Goal: Communication & Community: Answer question/provide support

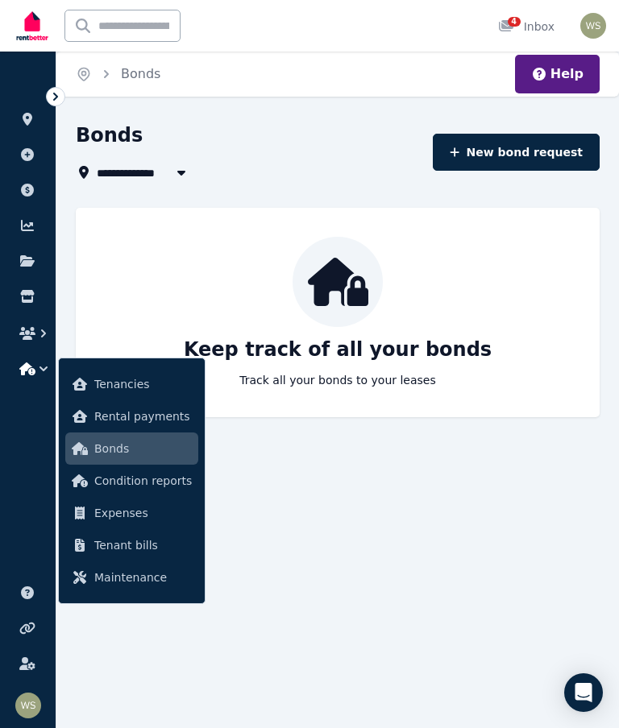
click at [516, 27] on span "4" at bounding box center [514, 22] width 13 height 10
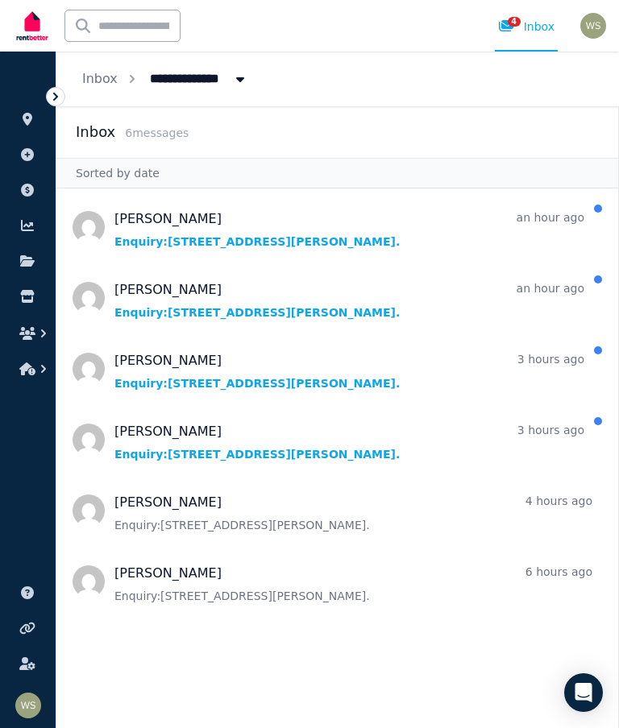
scroll to position [64, 0]
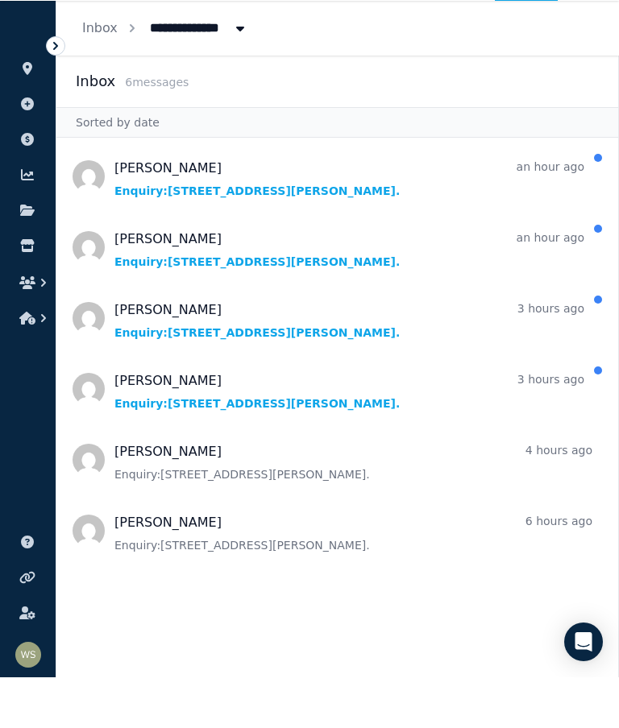
click at [287, 550] on span "Message list" at bounding box center [337, 582] width 562 height 64
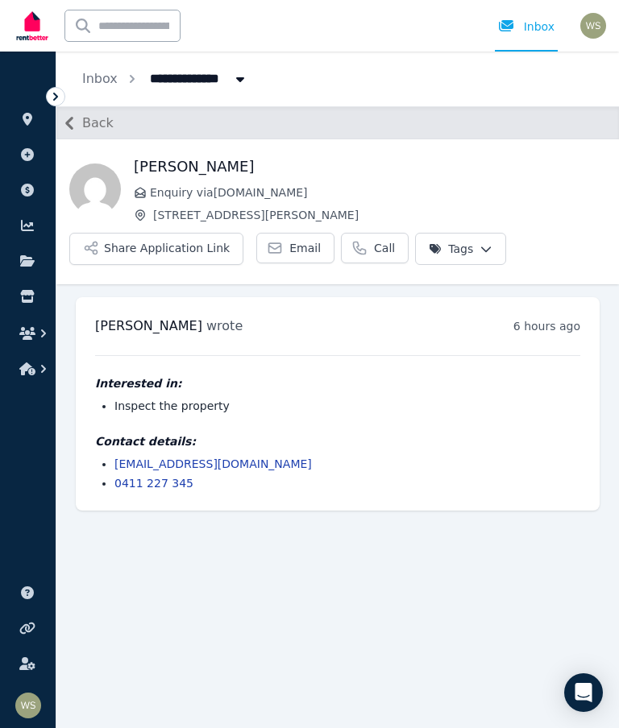
click at [99, 118] on span "Back" at bounding box center [97, 123] width 31 height 19
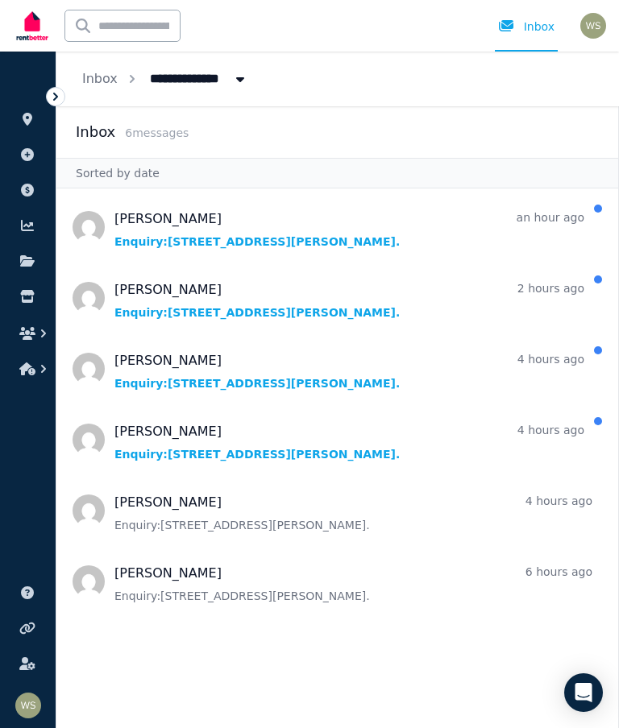
click at [392, 458] on span "Message list" at bounding box center [337, 440] width 562 height 64
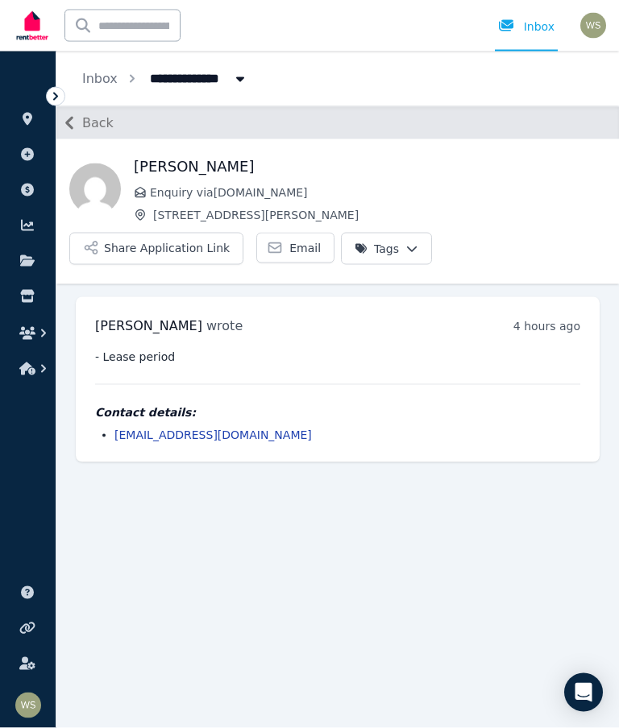
scroll to position [64, 0]
click at [94, 114] on span "Back" at bounding box center [97, 123] width 31 height 19
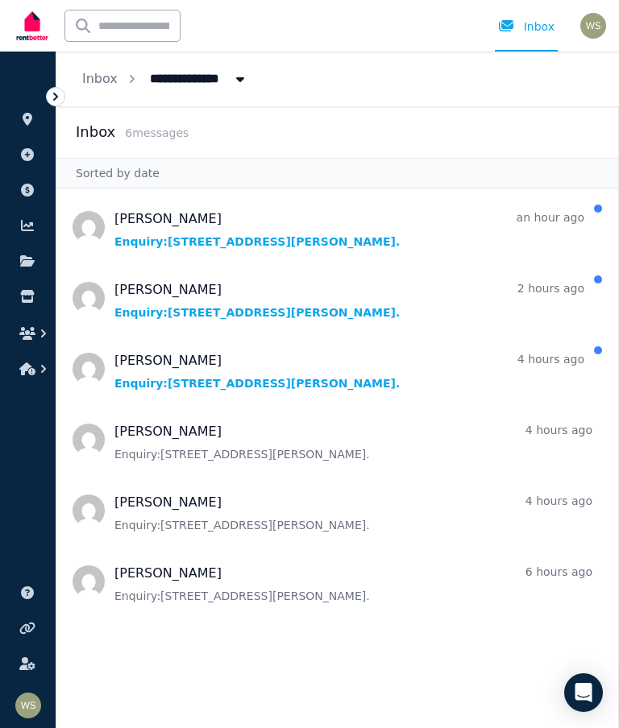
click at [371, 266] on span "Message list" at bounding box center [337, 298] width 562 height 64
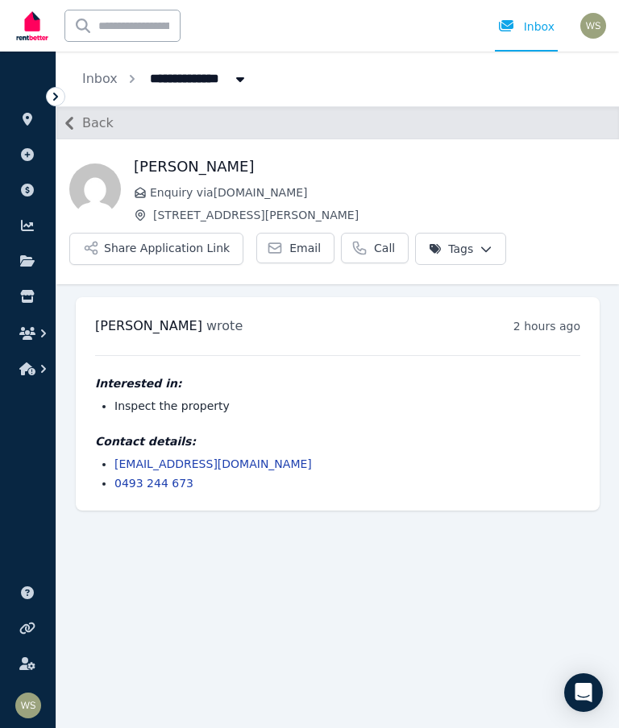
scroll to position [64, 0]
click at [195, 233] on button "Share Application Link" at bounding box center [156, 249] width 174 height 32
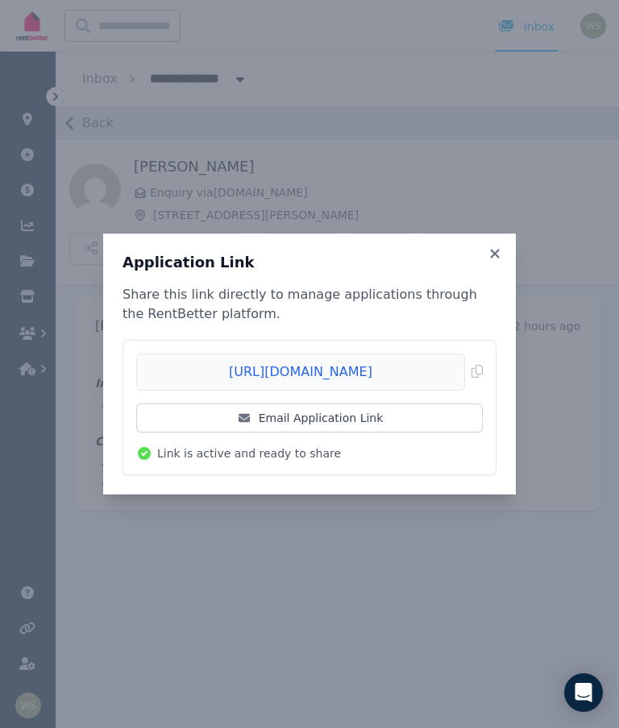
click at [375, 421] on link "Email Application Link" at bounding box center [309, 418] width 346 height 29
click at [500, 249] on icon at bounding box center [495, 254] width 16 height 15
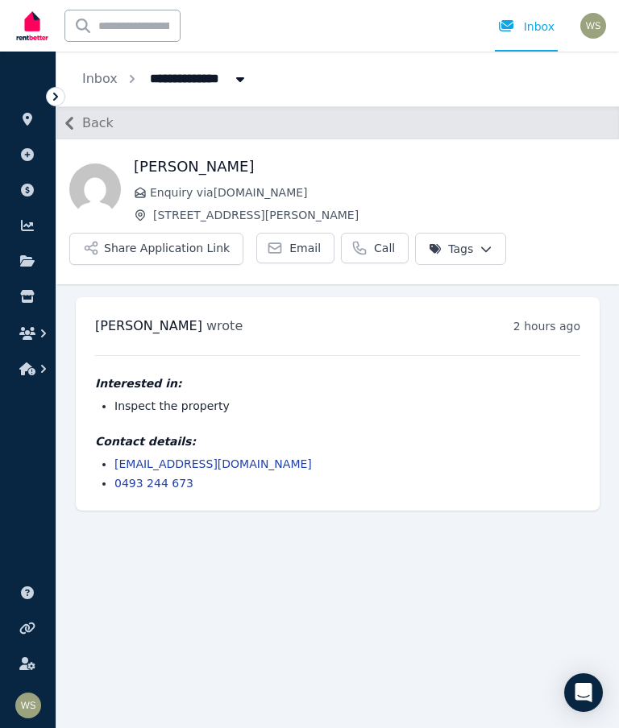
click at [39, 676] on link at bounding box center [28, 664] width 30 height 26
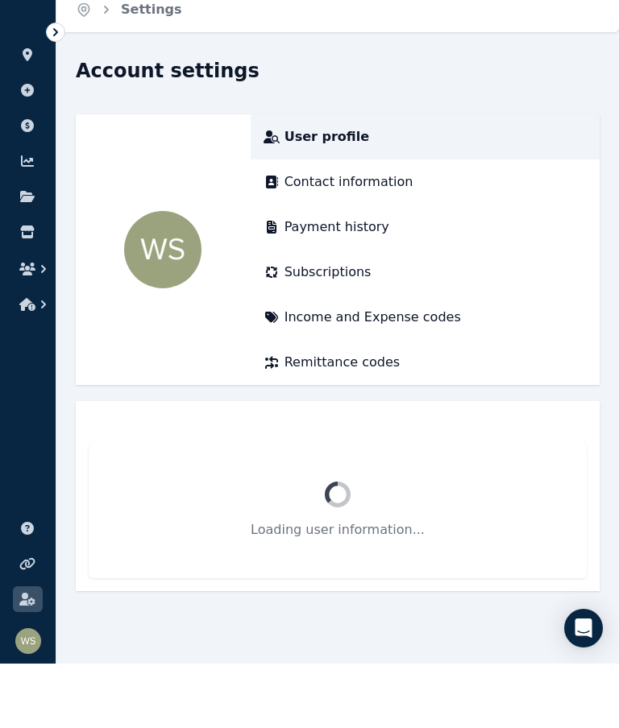
scroll to position [64, 0]
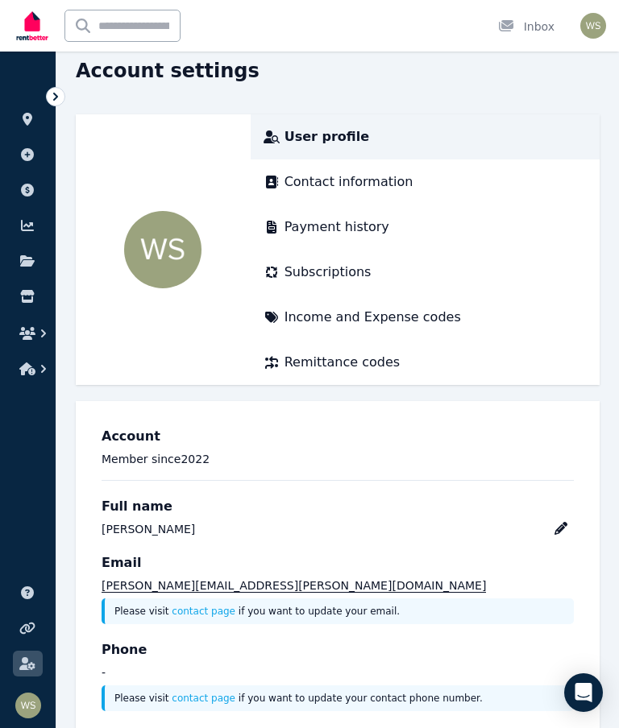
click at [30, 347] on button "button" at bounding box center [28, 333] width 30 height 29
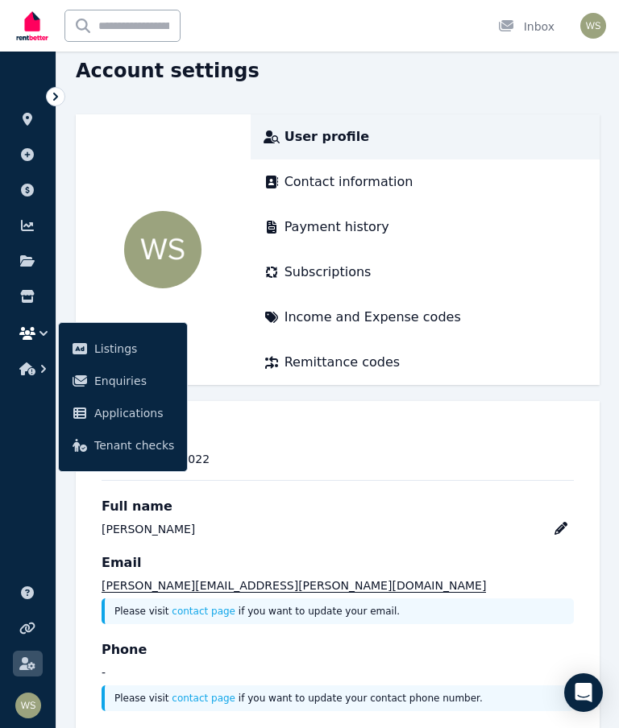
click at [140, 384] on span "Enquiries" at bounding box center [134, 380] width 80 height 19
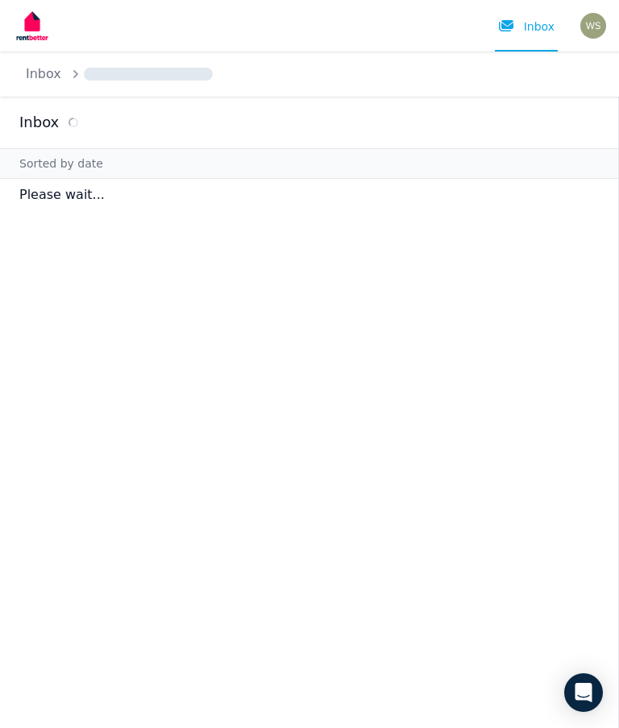
scroll to position [64, 0]
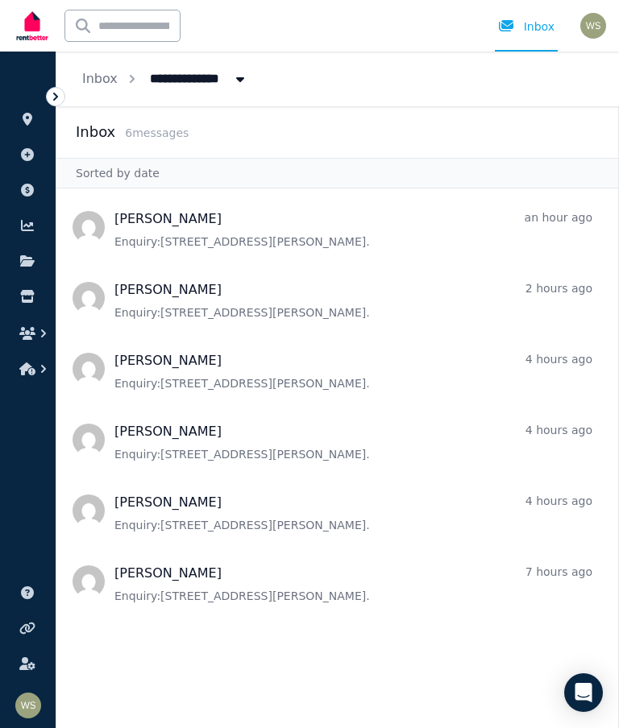
click at [215, 479] on span "Message list" at bounding box center [337, 511] width 562 height 64
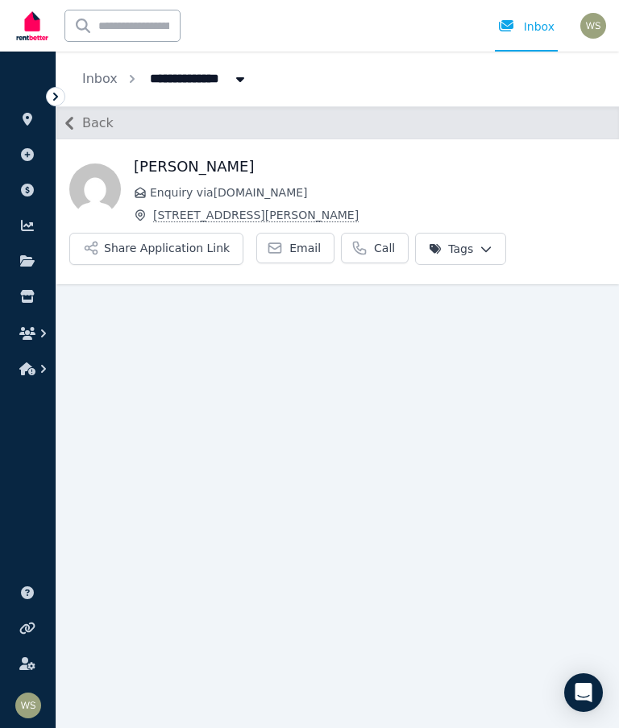
scroll to position [64, 0]
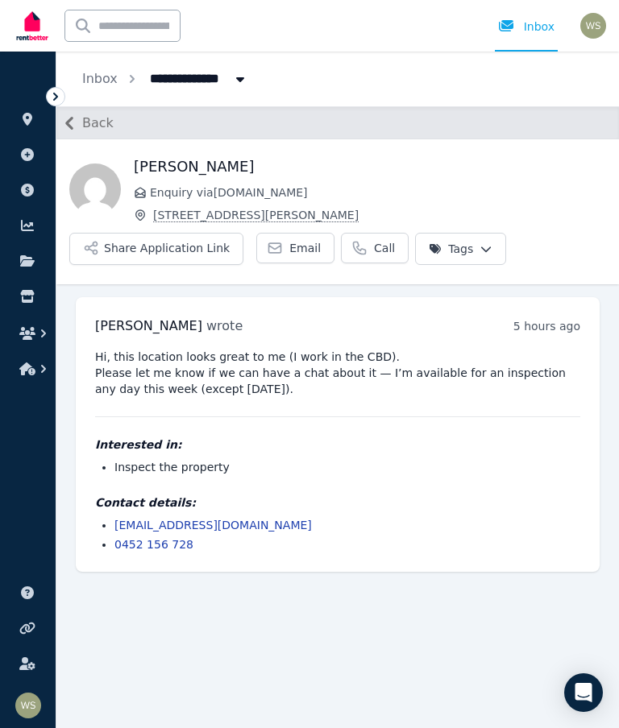
click at [99, 110] on button "Back" at bounding box center [84, 123] width 57 height 26
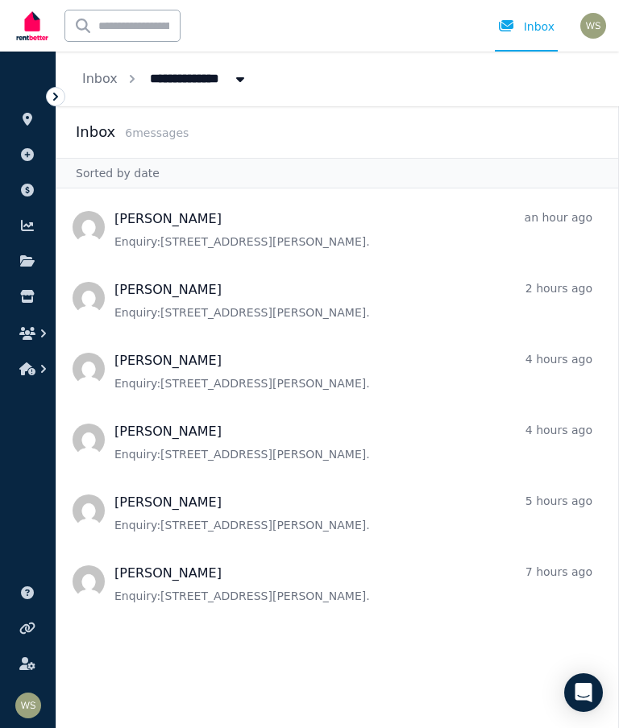
click at [176, 195] on span "Message list" at bounding box center [337, 227] width 562 height 64
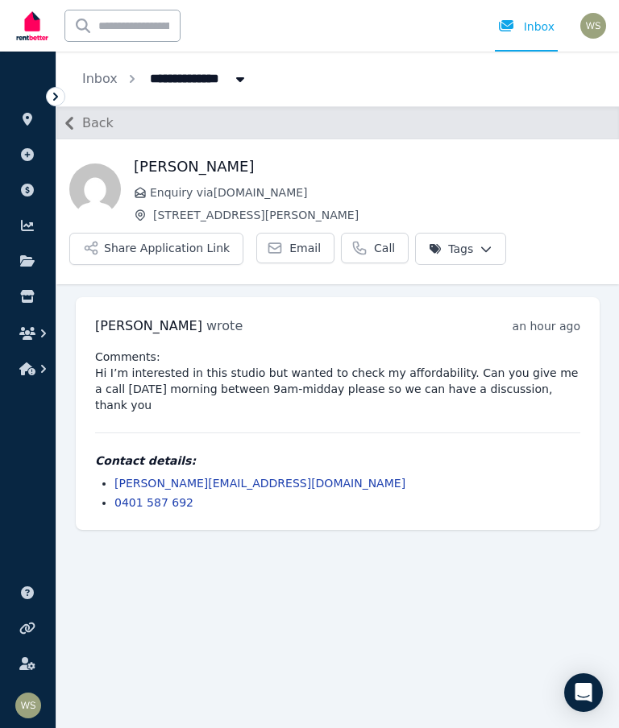
scroll to position [64, 0]
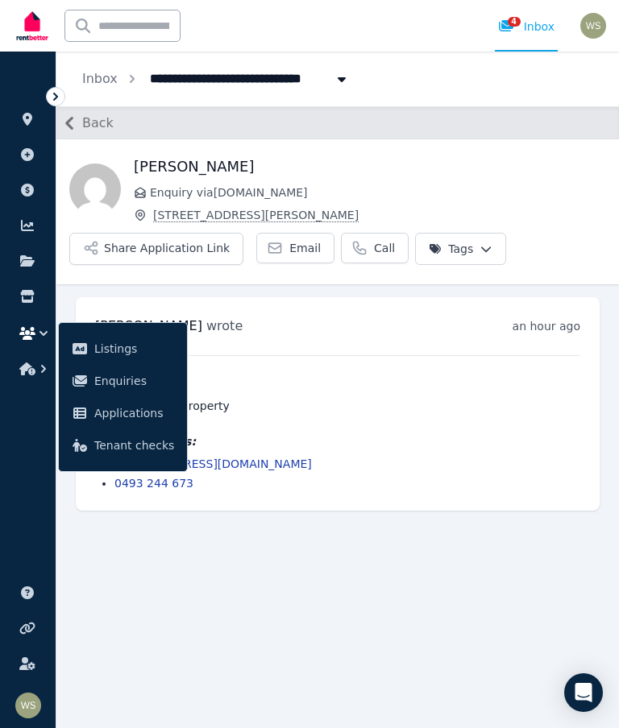
scroll to position [64, 0]
click at [275, 593] on main "Back [PERSON_NAME] Enquiry via [DOMAIN_NAME] [STREET_ADDRESS][PERSON_NAME] Appl…" at bounding box center [337, 417] width 562 height 622
click at [512, 27] on span "3" at bounding box center [514, 22] width 13 height 10
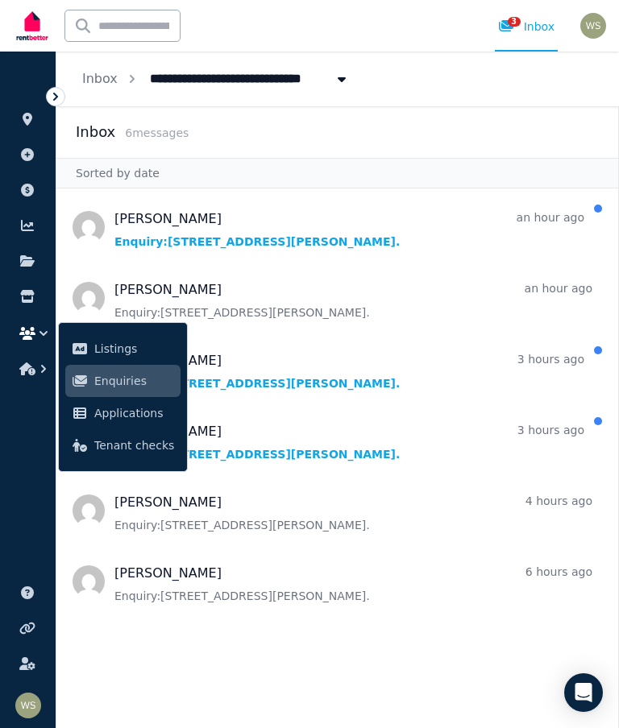
click at [194, 248] on span "Message list" at bounding box center [337, 227] width 562 height 64
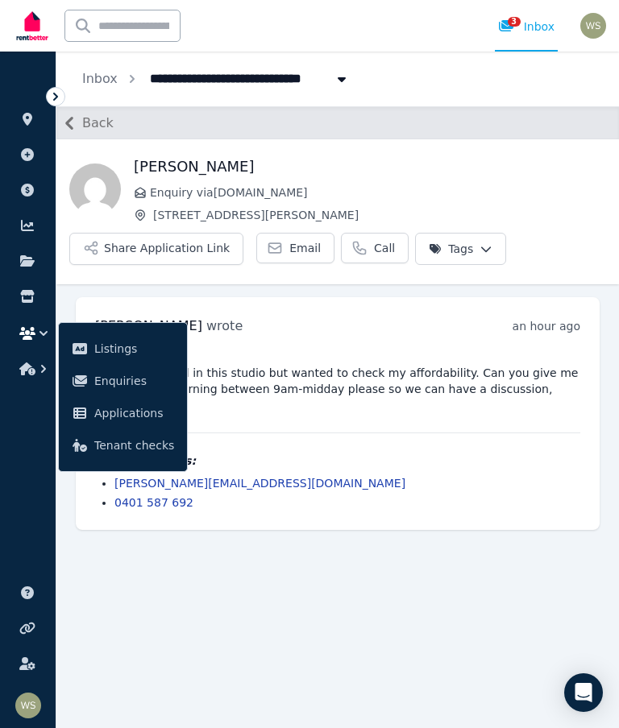
scroll to position [64, 0]
click at [230, 317] on div "[PERSON_NAME] wrote an hour ago 1:56 pm [DATE][DATE]" at bounding box center [337, 326] width 485 height 19
click at [203, 541] on main "Back [PERSON_NAME] Enquiry via [DOMAIN_NAME] [STREET_ADDRESS][PERSON_NAME] Appl…" at bounding box center [337, 417] width 562 height 622
click at [289, 240] on span "Email" at bounding box center [304, 248] width 31 height 16
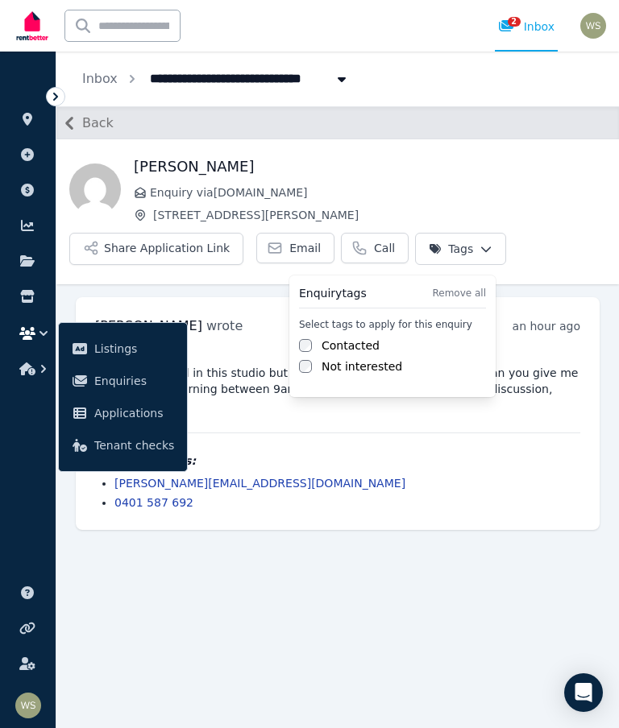
scroll to position [0, 0]
click at [226, 626] on html "**********" at bounding box center [309, 364] width 619 height 728
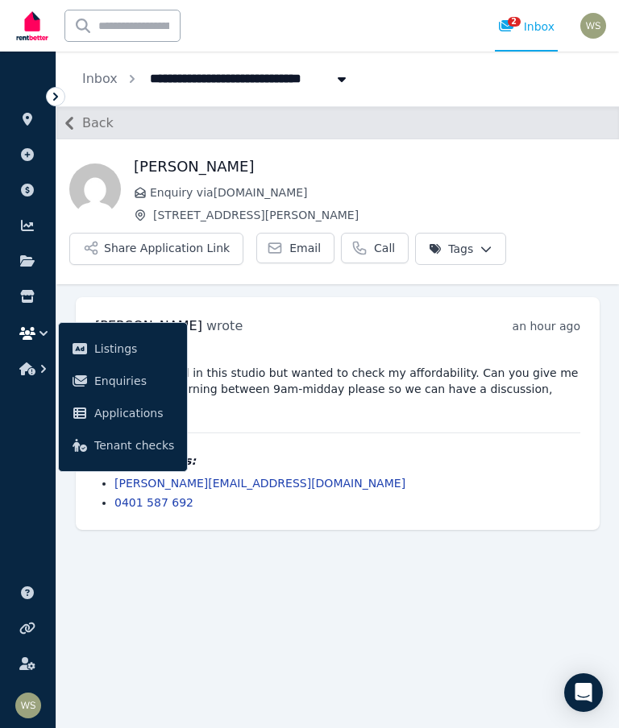
click at [255, 330] on div "[PERSON_NAME] wrote an hour ago 1:56 pm [DATE][DATE]" at bounding box center [337, 326] width 485 height 19
click at [186, 616] on main "Back [PERSON_NAME] Enquiry via [DOMAIN_NAME] [STREET_ADDRESS][PERSON_NAME] Appl…" at bounding box center [337, 417] width 562 height 622
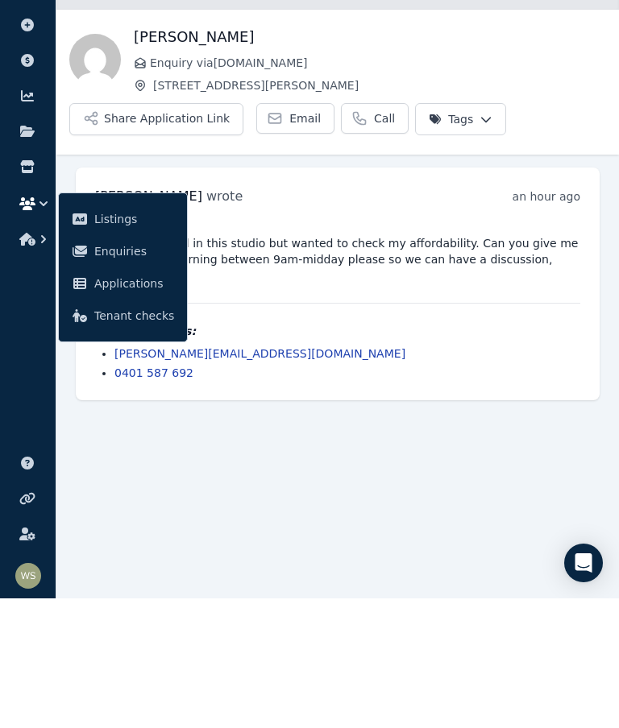
click at [352, 435] on main "Back [PERSON_NAME] Enquiry via [DOMAIN_NAME] [STREET_ADDRESS][PERSON_NAME] Appl…" at bounding box center [337, 417] width 562 height 622
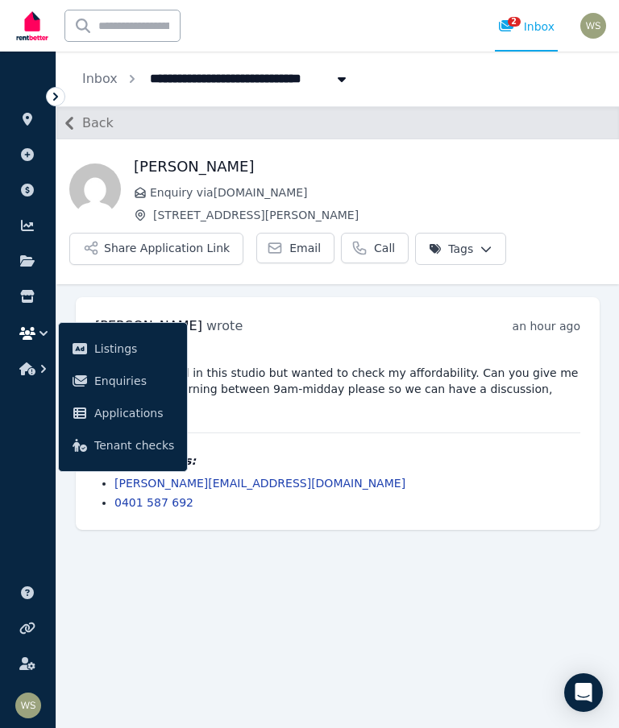
scroll to position [0, 0]
click at [73, 126] on icon "button" at bounding box center [69, 123] width 26 height 26
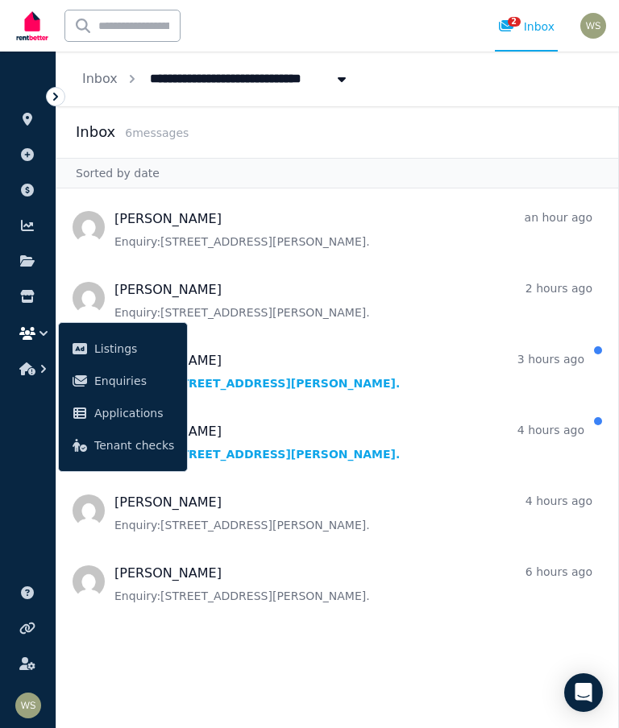
click at [43, 367] on icon "button" at bounding box center [43, 369] width 5 height 8
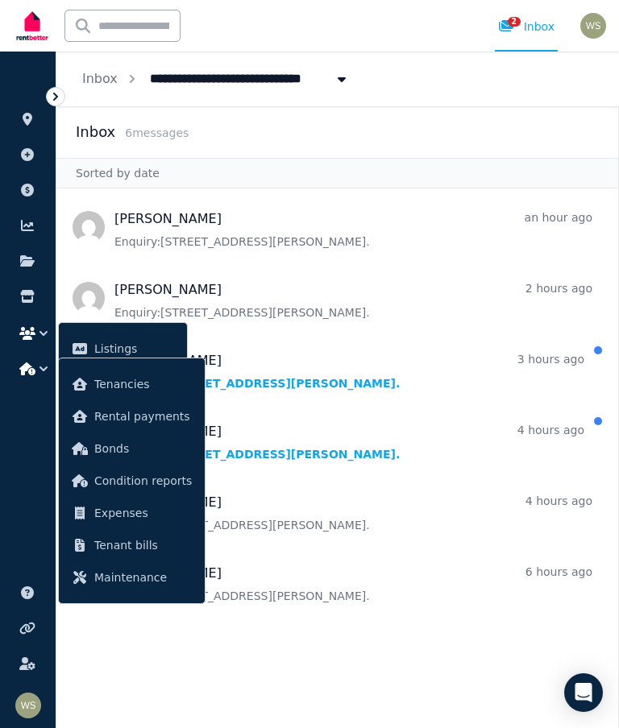
click at [44, 375] on icon "button" at bounding box center [43, 369] width 16 height 16
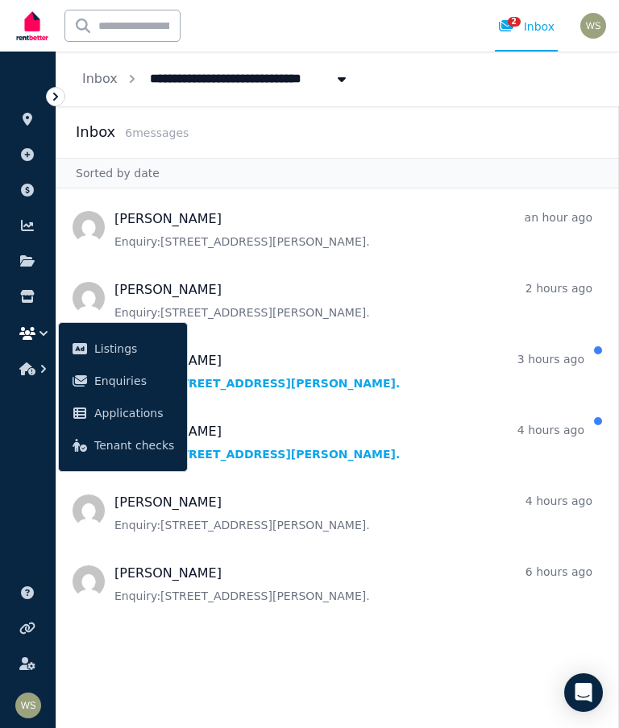
click at [46, 339] on icon "button" at bounding box center [43, 334] width 16 height 16
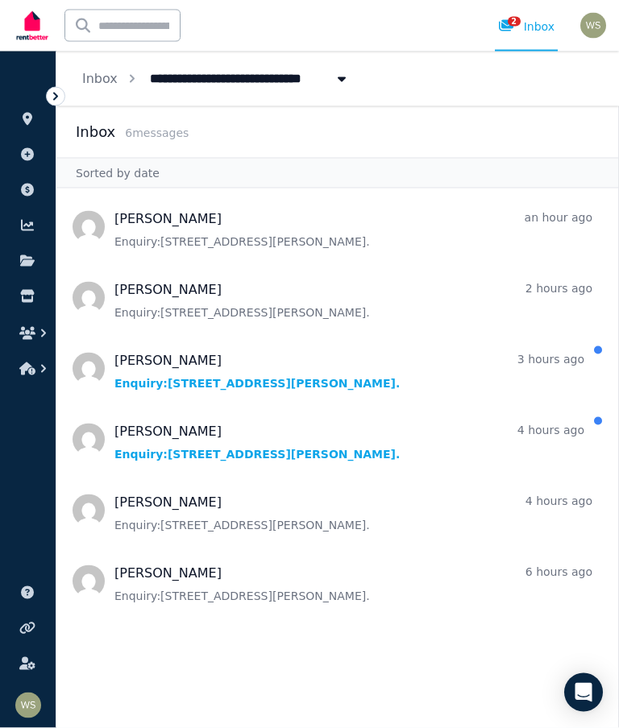
scroll to position [64, 0]
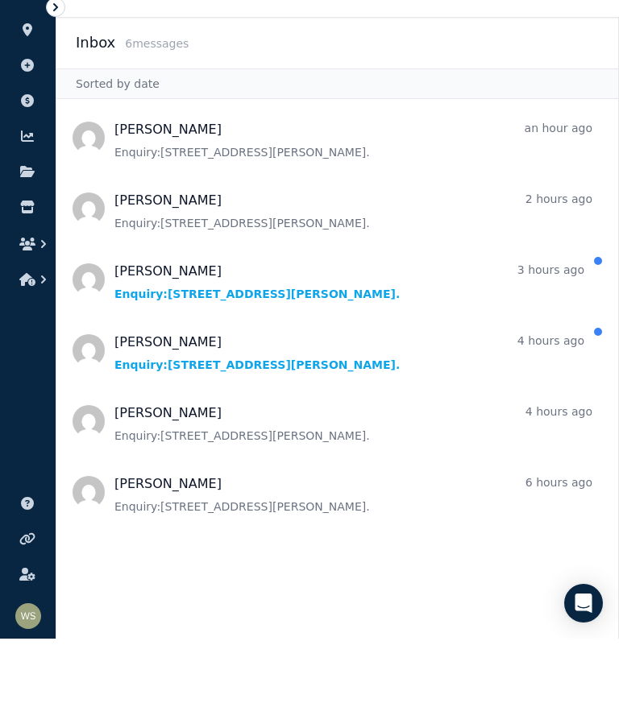
click at [366, 266] on span "Message list" at bounding box center [337, 298] width 562 height 64
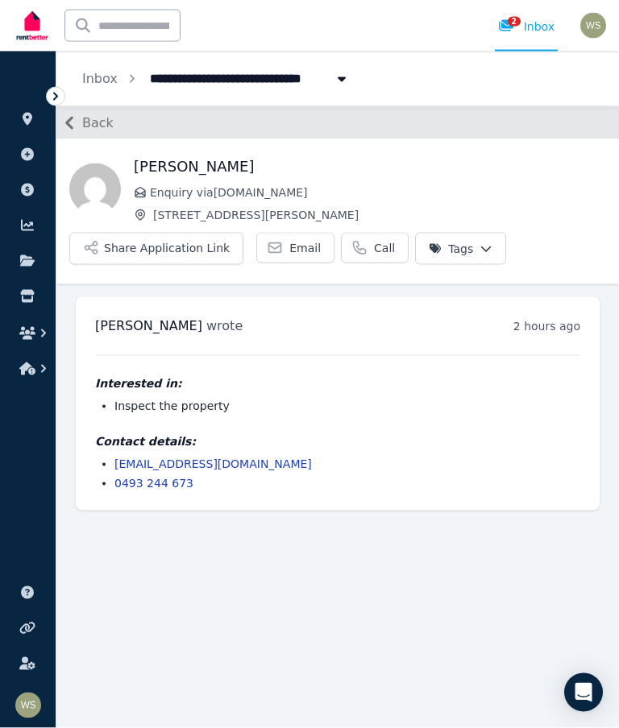
scroll to position [64, 0]
click at [94, 114] on span "Back" at bounding box center [97, 123] width 31 height 19
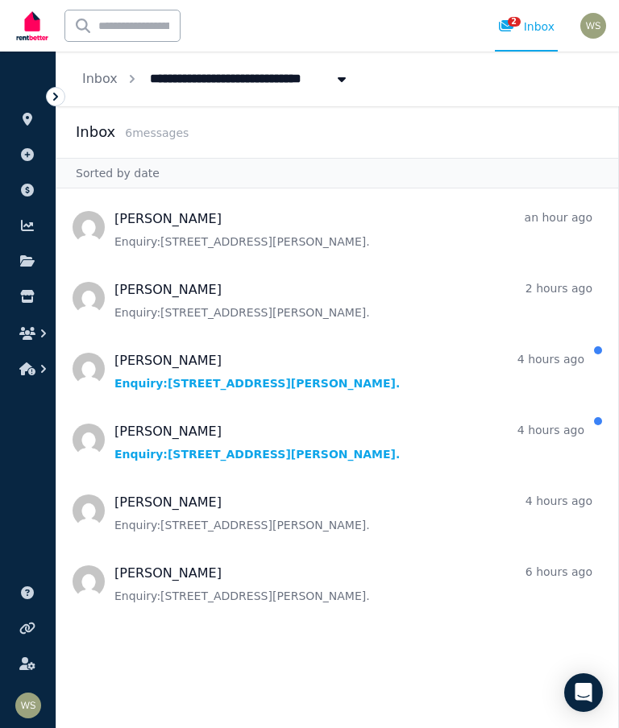
click at [363, 408] on span "Message list" at bounding box center [337, 440] width 562 height 64
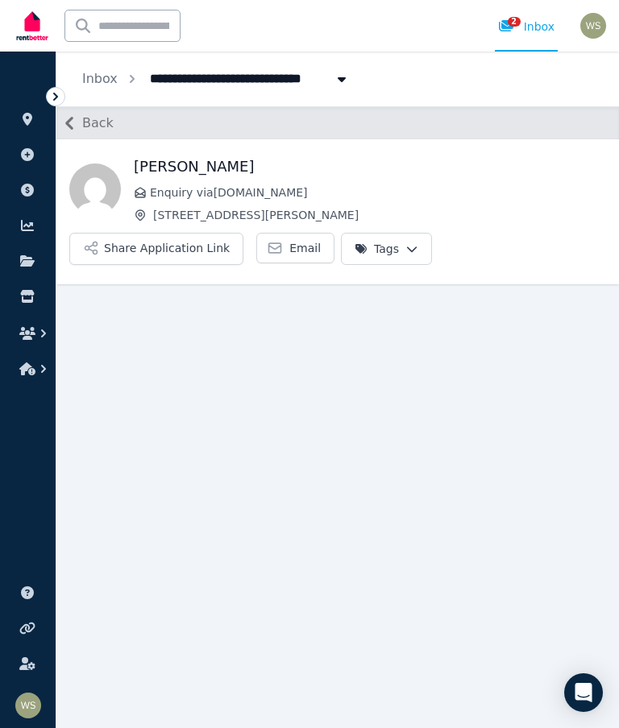
scroll to position [64, 0]
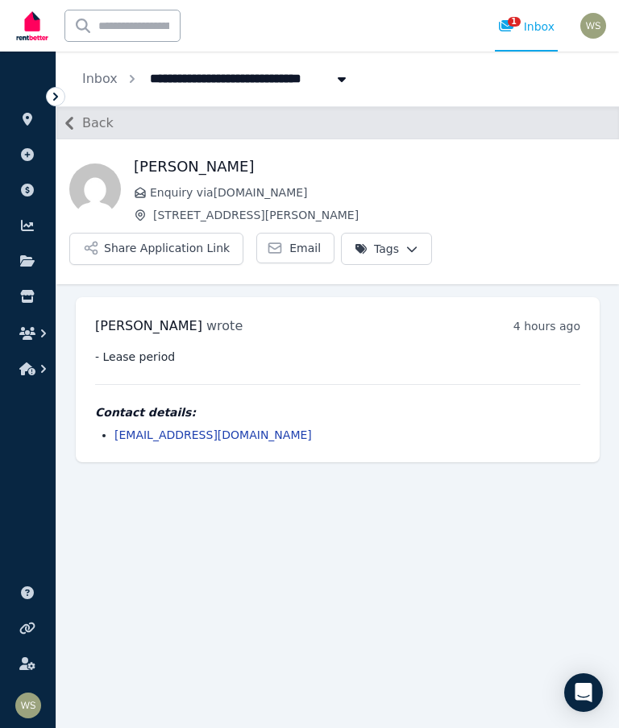
click at [290, 233] on link "Email" at bounding box center [295, 248] width 78 height 31
click at [504, 93] on div "**********" at bounding box center [337, 79] width 562 height 55
click at [514, 99] on div "**********" at bounding box center [337, 79] width 562 height 55
click at [508, 93] on div "**********" at bounding box center [337, 79] width 562 height 55
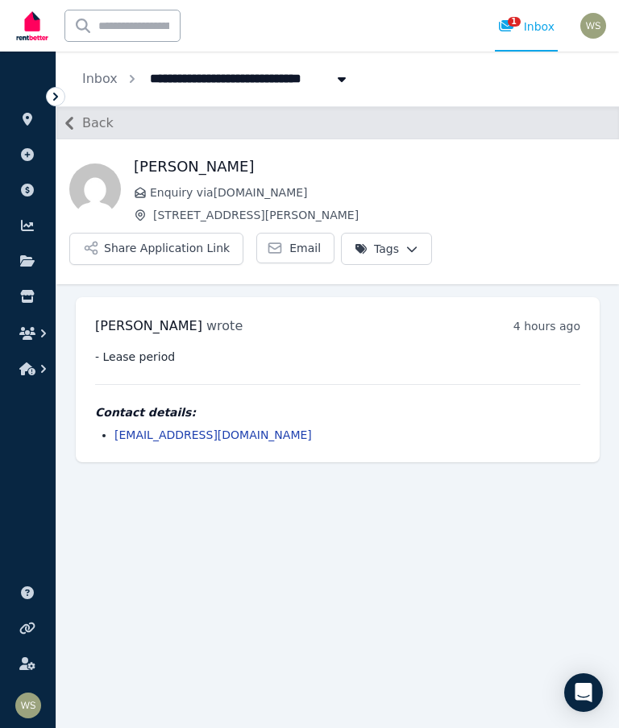
click at [533, 92] on div "**********" at bounding box center [337, 79] width 562 height 55
click at [516, 86] on div "**********" at bounding box center [337, 79] width 562 height 55
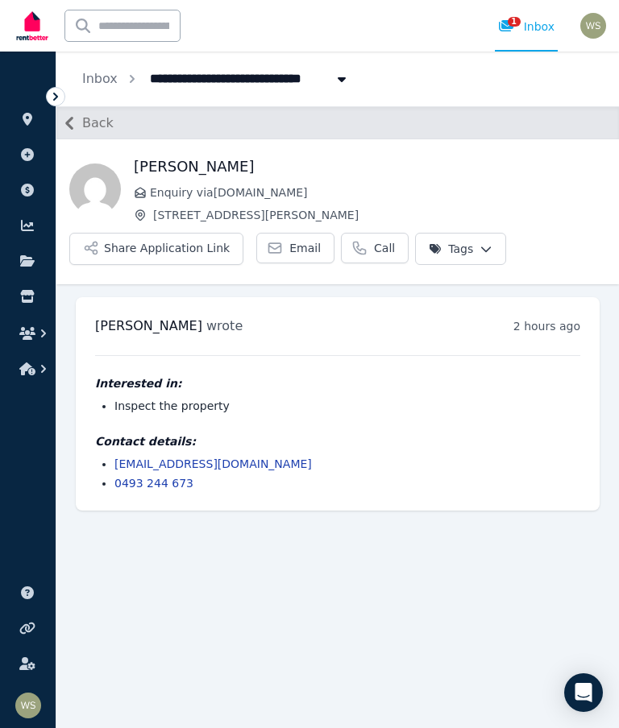
scroll to position [64, 0]
click at [529, 31] on div "1 Inbox" at bounding box center [526, 27] width 56 height 16
click at [541, 99] on div "**********" at bounding box center [337, 79] width 562 height 55
click at [68, 134] on icon "button" at bounding box center [69, 123] width 26 height 26
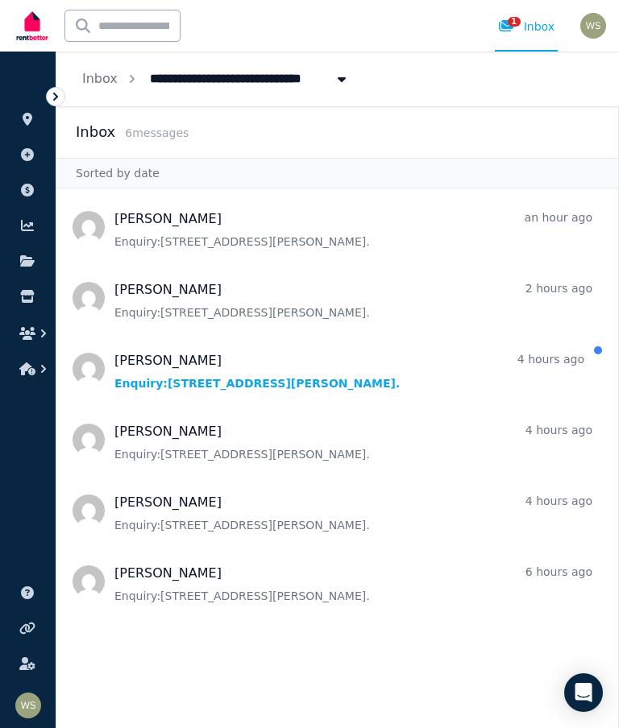
click at [179, 378] on span "Message list" at bounding box center [337, 369] width 562 height 64
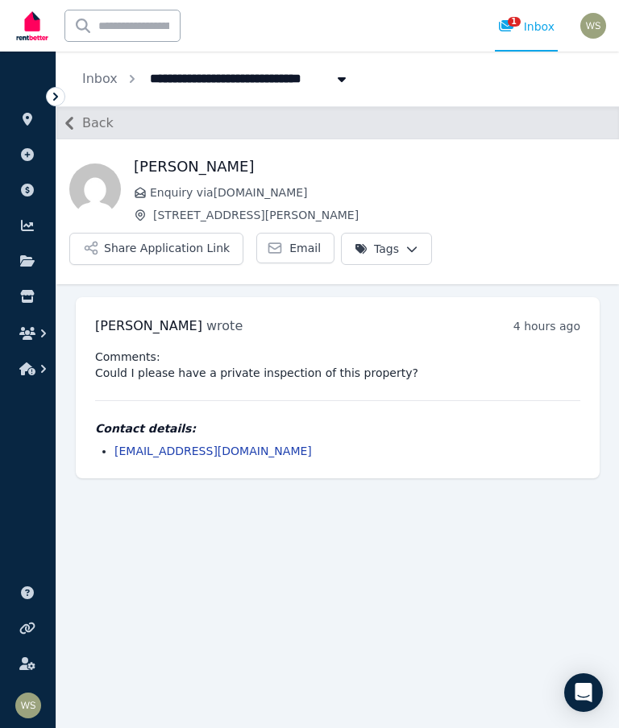
scroll to position [64, 0]
click at [289, 240] on span "Email" at bounding box center [304, 248] width 31 height 16
click at [535, 20] on div "Inbox" at bounding box center [526, 27] width 56 height 16
click at [529, 27] on div "Inbox" at bounding box center [526, 27] width 56 height 16
click at [532, 33] on div "Inbox" at bounding box center [526, 27] width 56 height 16
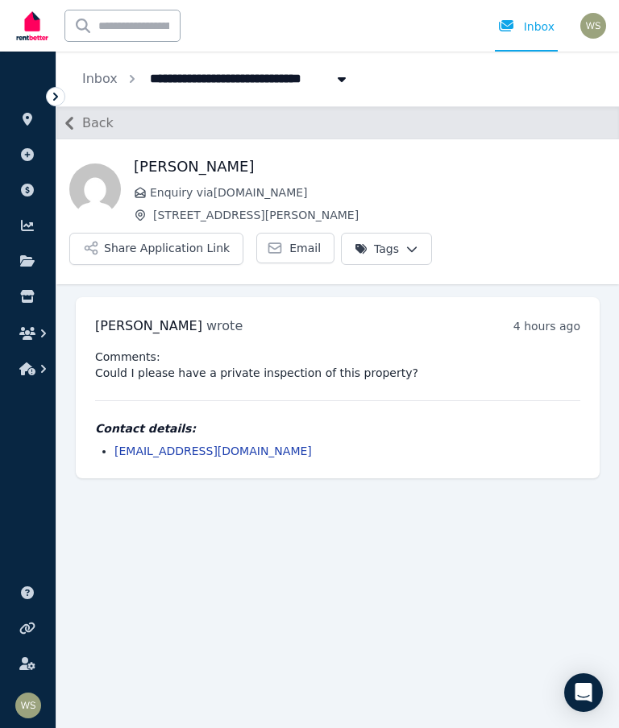
click at [539, 35] on link "Inbox" at bounding box center [526, 26] width 63 height 52
click at [31, 338] on icon "button" at bounding box center [27, 333] width 16 height 13
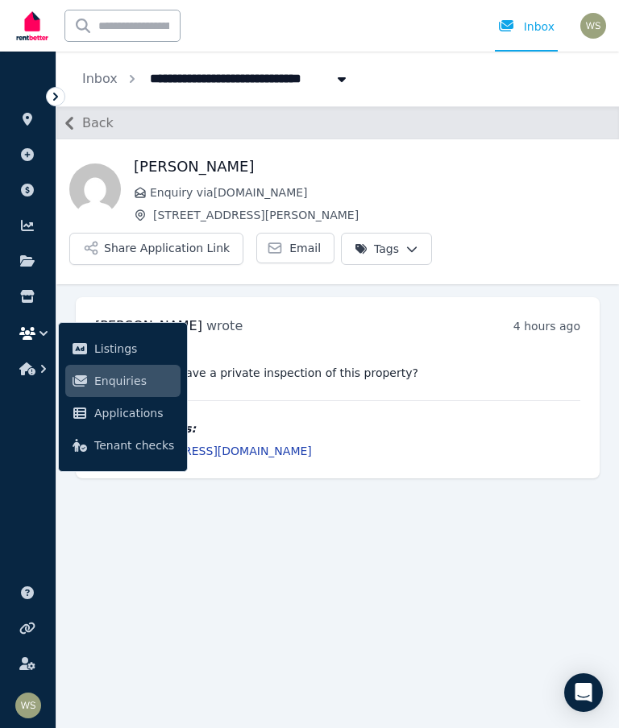
click at [122, 394] on link "Enquiries" at bounding box center [122, 381] width 115 height 32
click at [399, 605] on main "Back davemark ugay Enquiry via [DOMAIN_NAME] [STREET_ADDRESS][PERSON_NAME] Shar…" at bounding box center [337, 417] width 562 height 622
click at [21, 374] on icon "button" at bounding box center [27, 369] width 16 height 13
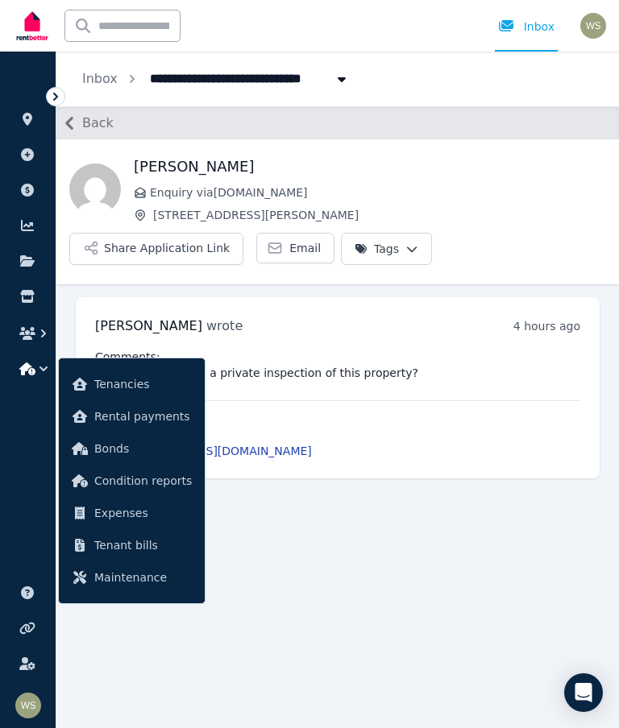
click at [330, 597] on main "Back davemark ugay Enquiry via [DOMAIN_NAME] [STREET_ADDRESS][PERSON_NAME] Shar…" at bounding box center [337, 417] width 562 height 622
click at [540, 180] on div "davemark ugay Enquiry via [DOMAIN_NAME] [STREET_ADDRESS][PERSON_NAME]" at bounding box center [370, 190] width 472 height 68
click at [526, 24] on div "Inbox" at bounding box center [526, 27] width 56 height 16
click at [403, 566] on main "Back davemark ugay Enquiry via [DOMAIN_NAME] [STREET_ADDRESS][PERSON_NAME] Shar…" at bounding box center [337, 417] width 562 height 622
click at [527, 236] on div "davemark ugay Enquiry via [DOMAIN_NAME] [STREET_ADDRESS][PERSON_NAME] Applicati…" at bounding box center [337, 211] width 562 height 110
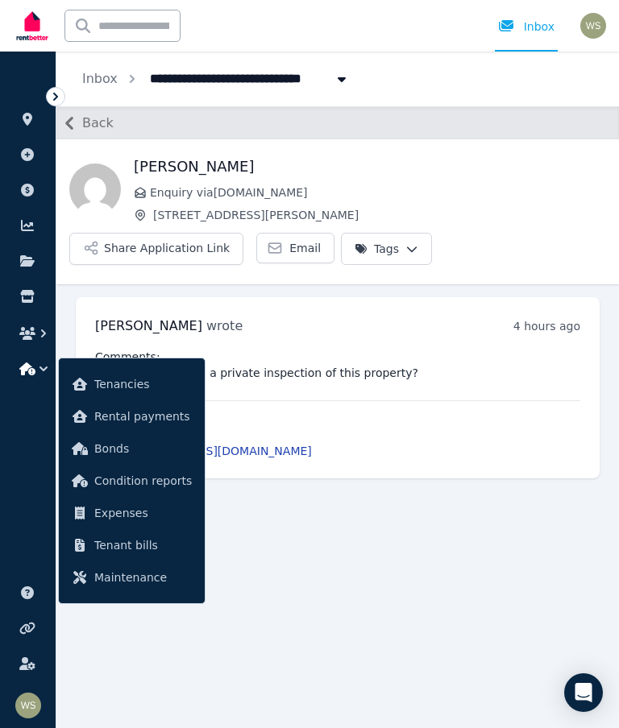
click at [37, 382] on button "button" at bounding box center [28, 369] width 30 height 29
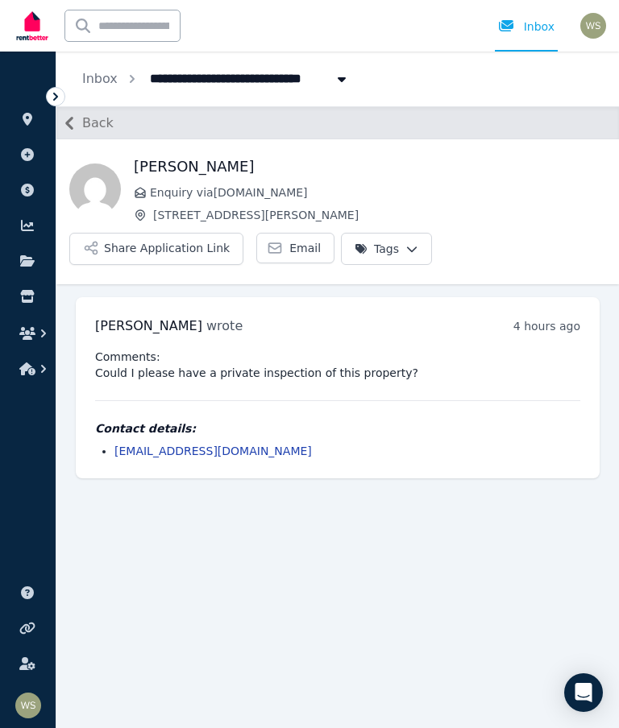
click at [110, 80] on link "Inbox" at bounding box center [99, 78] width 35 height 15
click at [106, 76] on link "Inbox" at bounding box center [99, 78] width 35 height 15
click at [530, 35] on link "Inbox" at bounding box center [526, 26] width 63 height 52
